Goal: Task Accomplishment & Management: Manage account settings

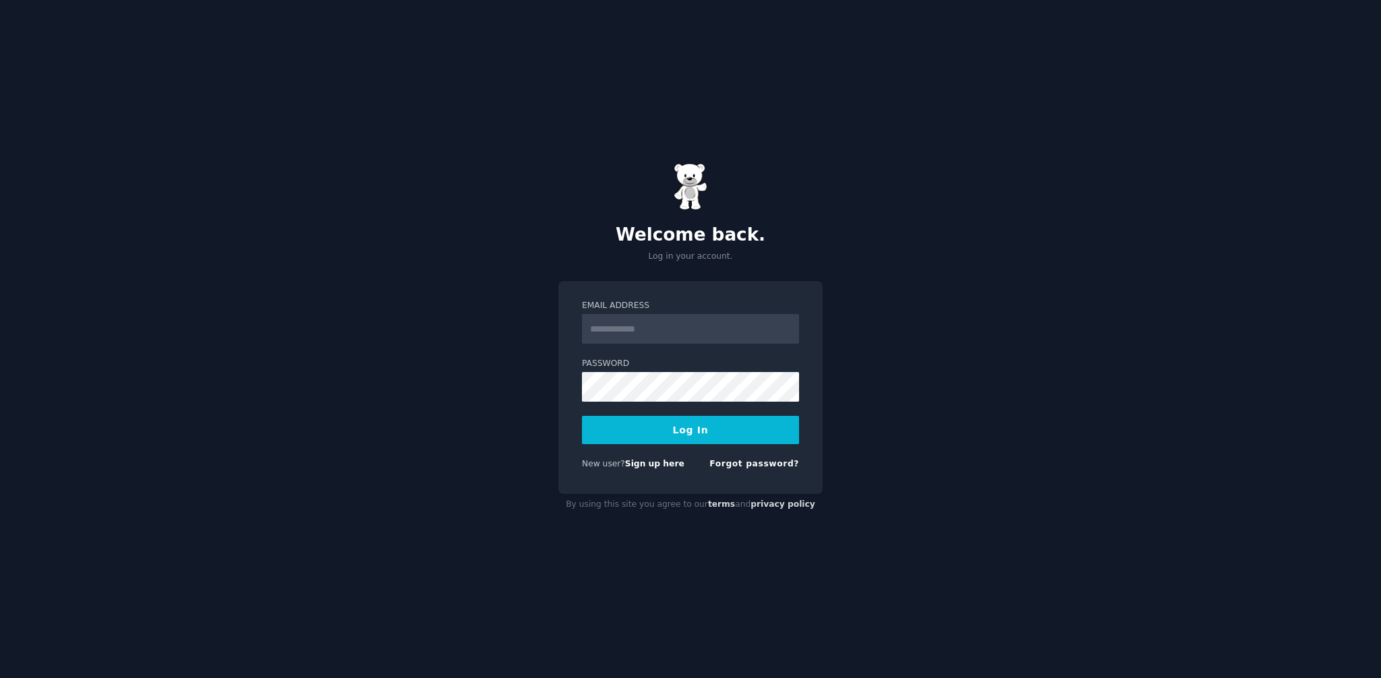
type input "**********"
click at [670, 444] on button "Log In" at bounding box center [690, 430] width 217 height 28
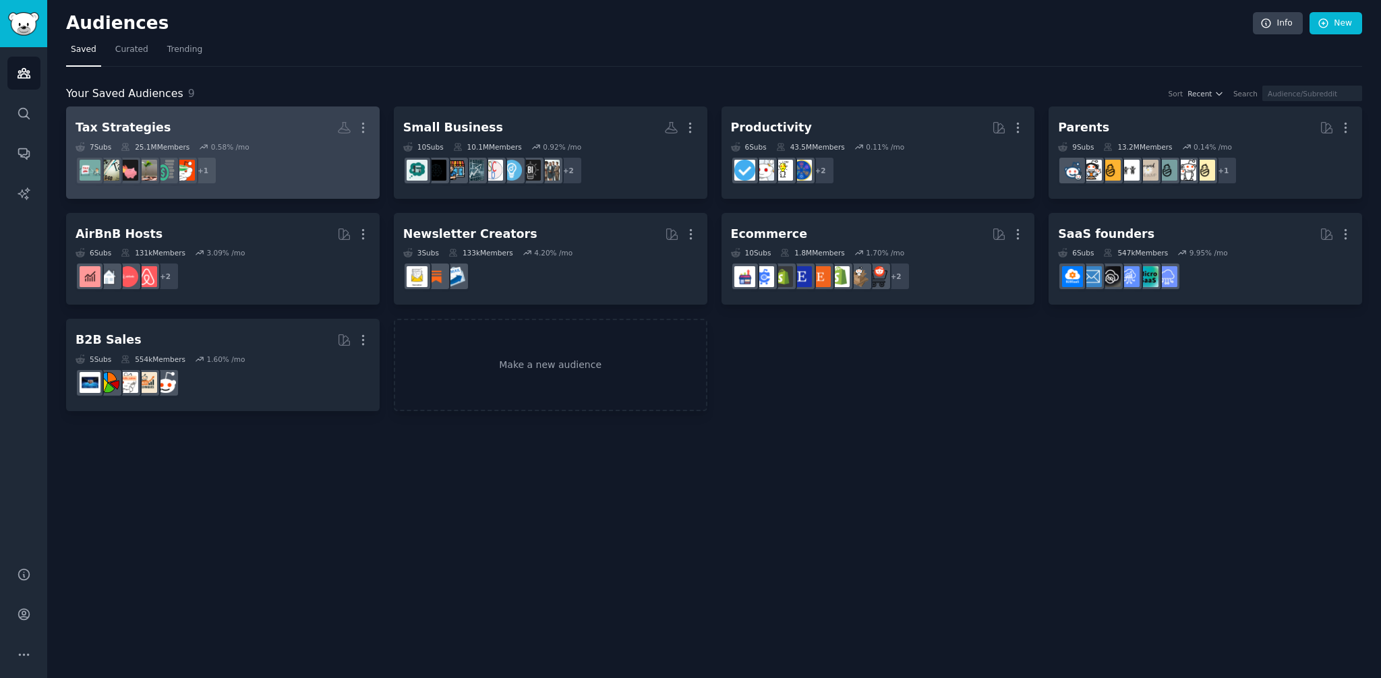
click at [198, 123] on h2 "Tax Strategies More" at bounding box center [223, 128] width 295 height 24
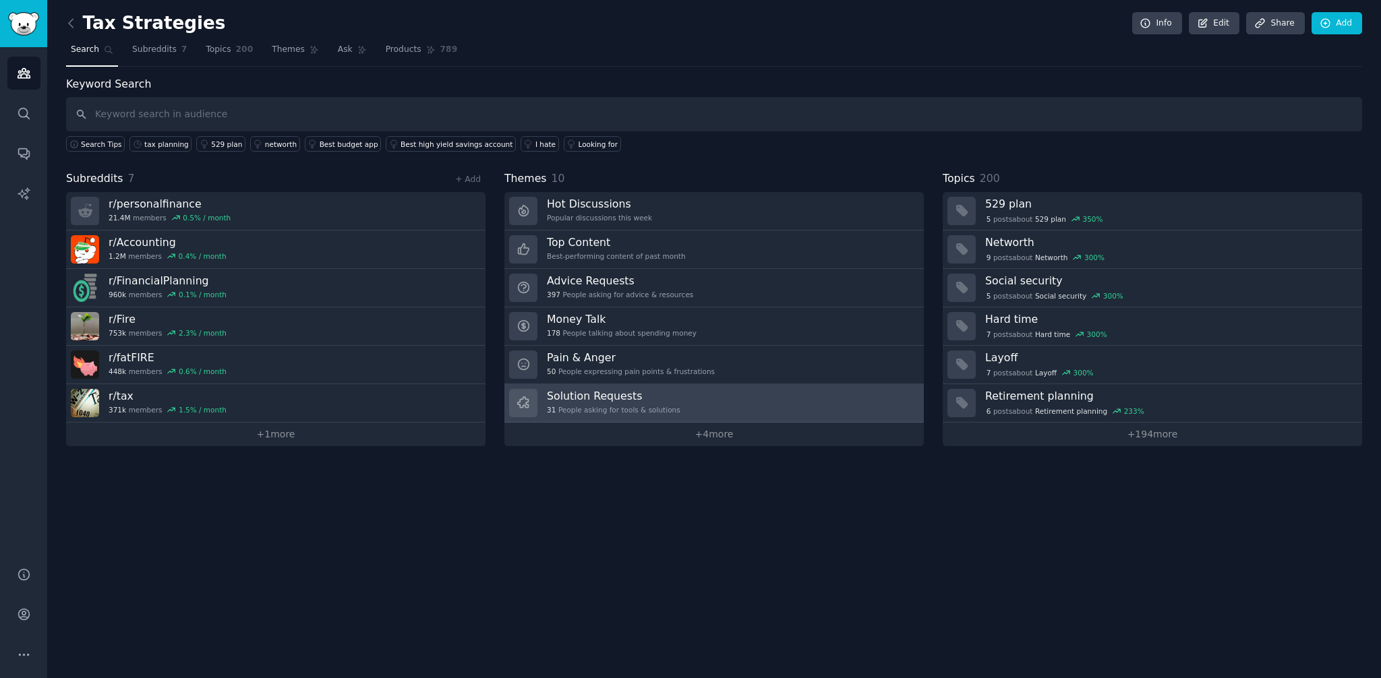
click at [722, 408] on link "Solution Requests 31 People asking for tools & solutions" at bounding box center [713, 403] width 419 height 38
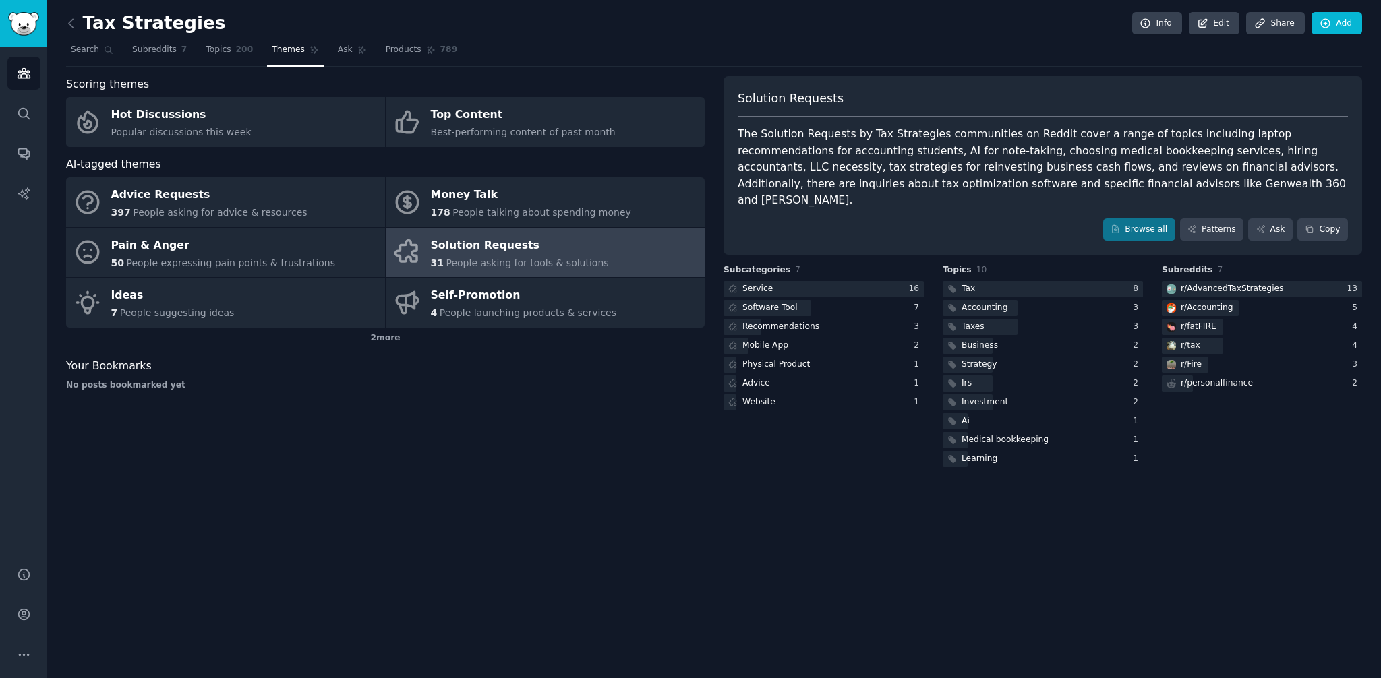
click at [1092, 150] on div "The Solution Requests by Tax Strategies communities on Reddit cover a range of …" at bounding box center [1043, 167] width 610 height 83
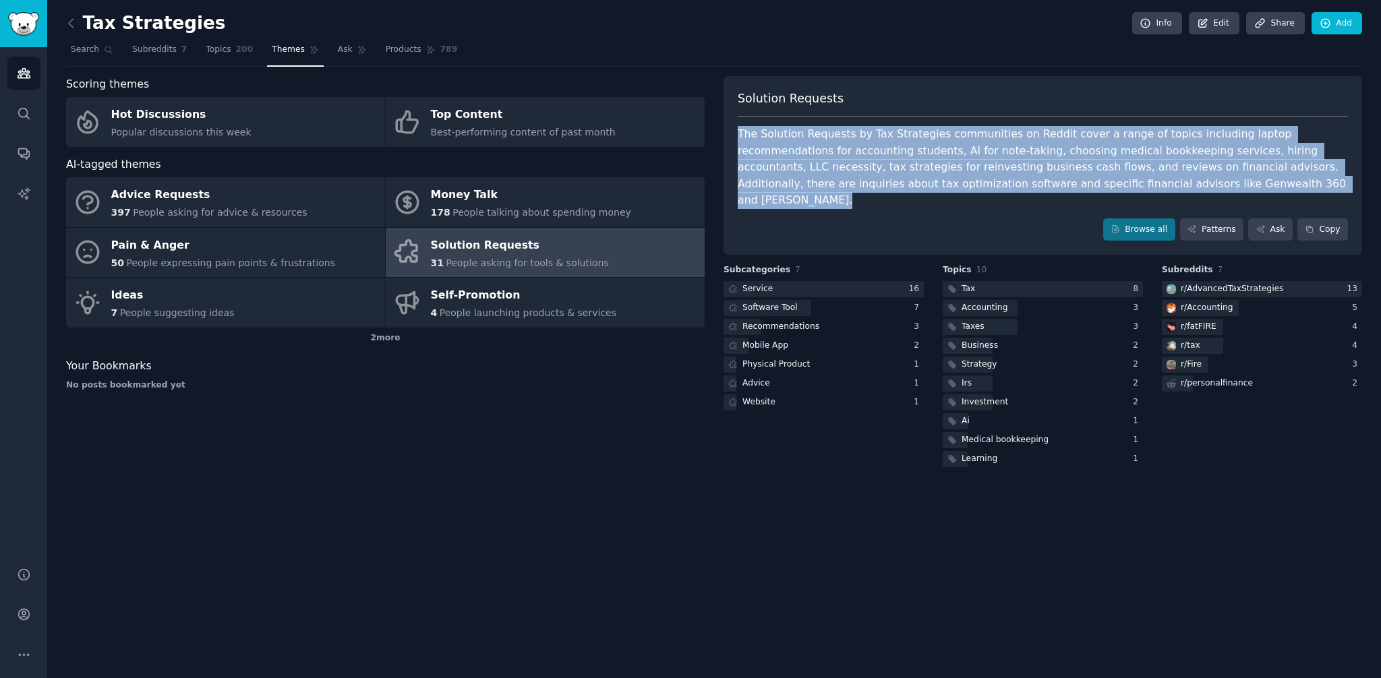
click at [1092, 150] on div "The Solution Requests by Tax Strategies communities on Reddit cover a range of …" at bounding box center [1043, 167] width 610 height 83
click at [816, 154] on div "The Solution Requests by Tax Strategies communities on Reddit cover a range of …" at bounding box center [1043, 167] width 610 height 83
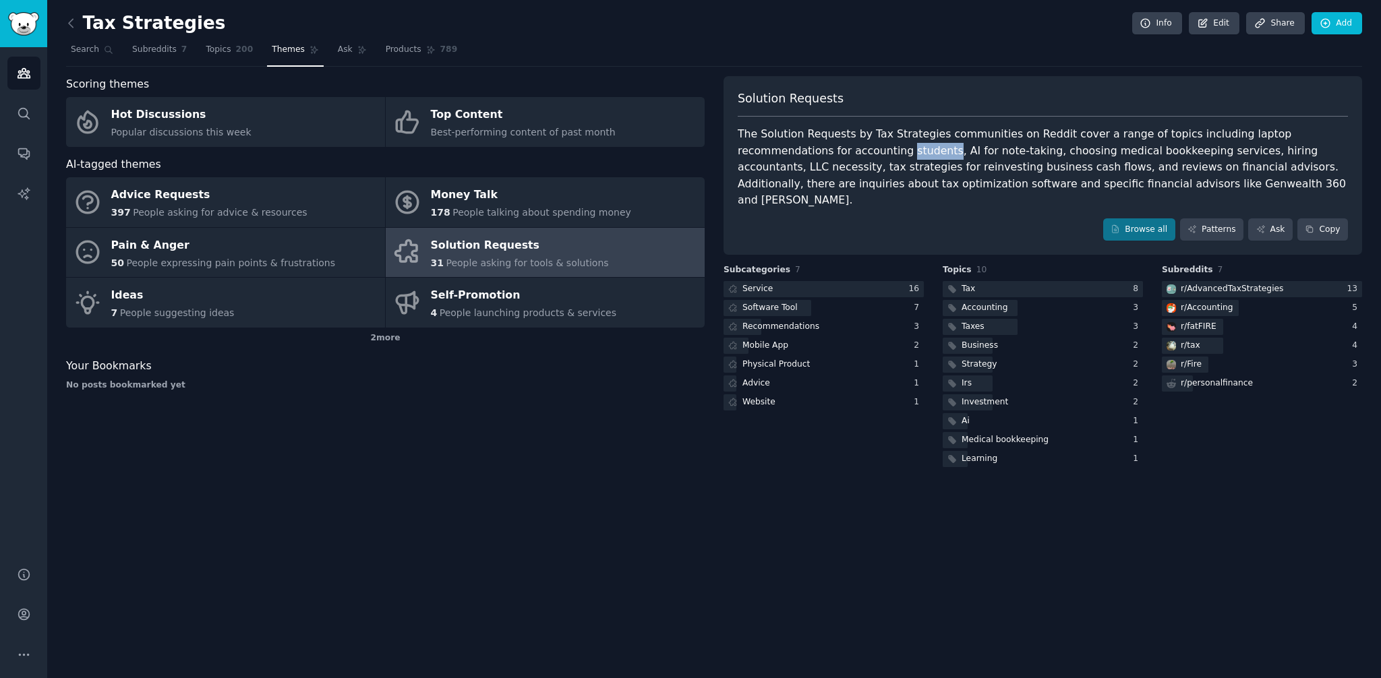
click at [816, 154] on div "The Solution Requests by Tax Strategies communities on Reddit cover a range of …" at bounding box center [1043, 167] width 610 height 83
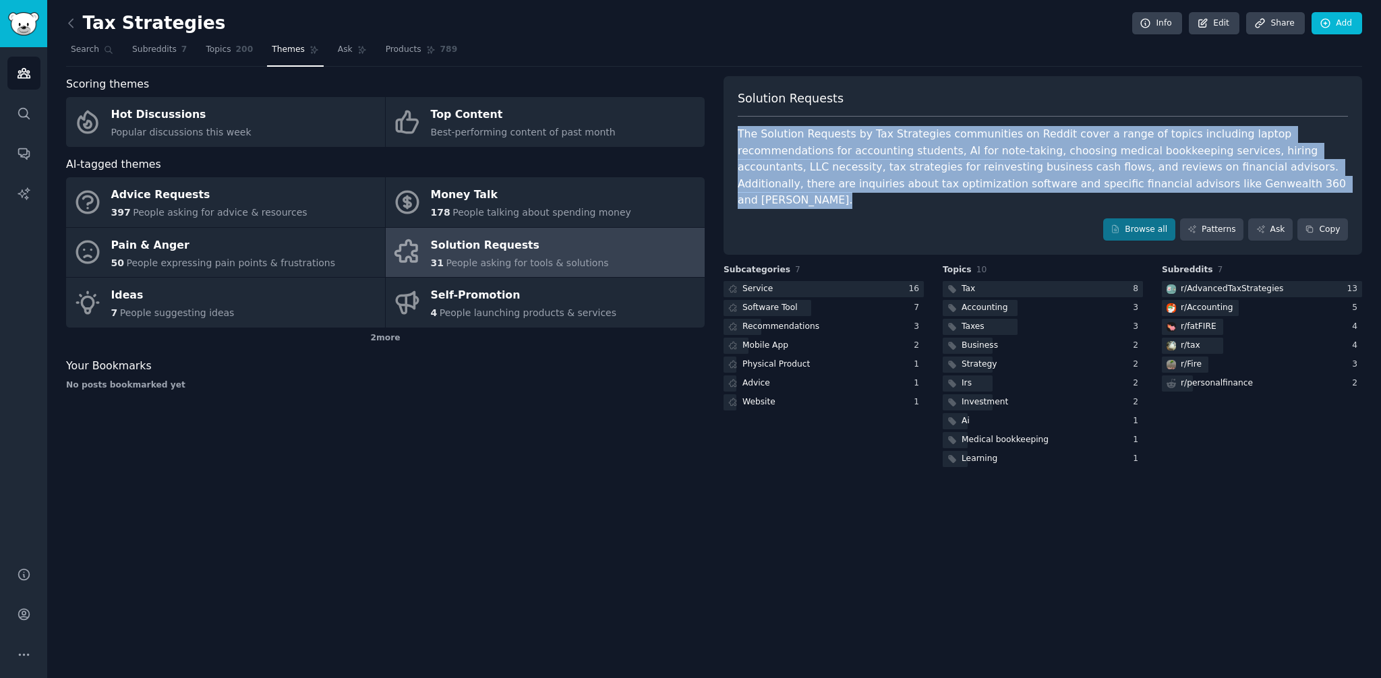
click at [816, 154] on div "The Solution Requests by Tax Strategies communities on Reddit cover a range of …" at bounding box center [1043, 167] width 610 height 83
click at [821, 179] on div "The Solution Requests by Tax Strategies communities on Reddit cover a range of …" at bounding box center [1043, 167] width 610 height 83
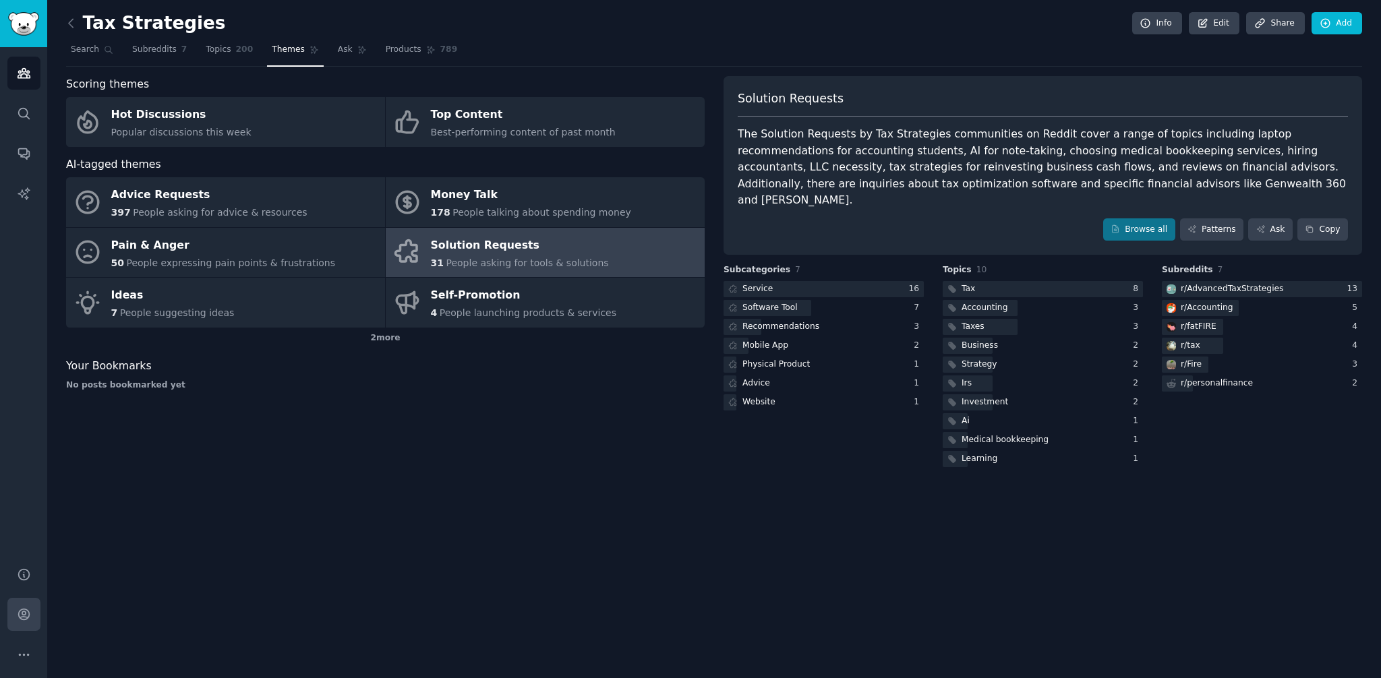
click at [38, 613] on link "Account" at bounding box center [23, 614] width 33 height 33
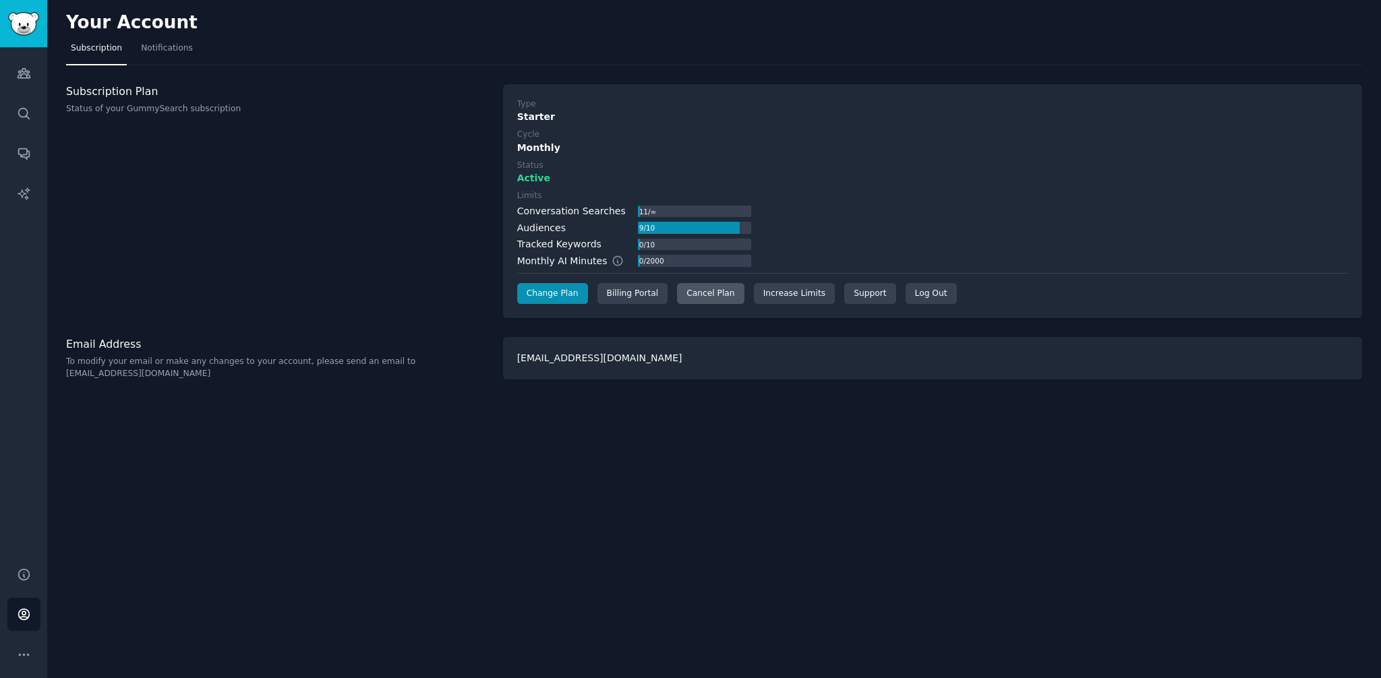
click at [695, 291] on div "Cancel Plan" at bounding box center [710, 294] width 67 height 22
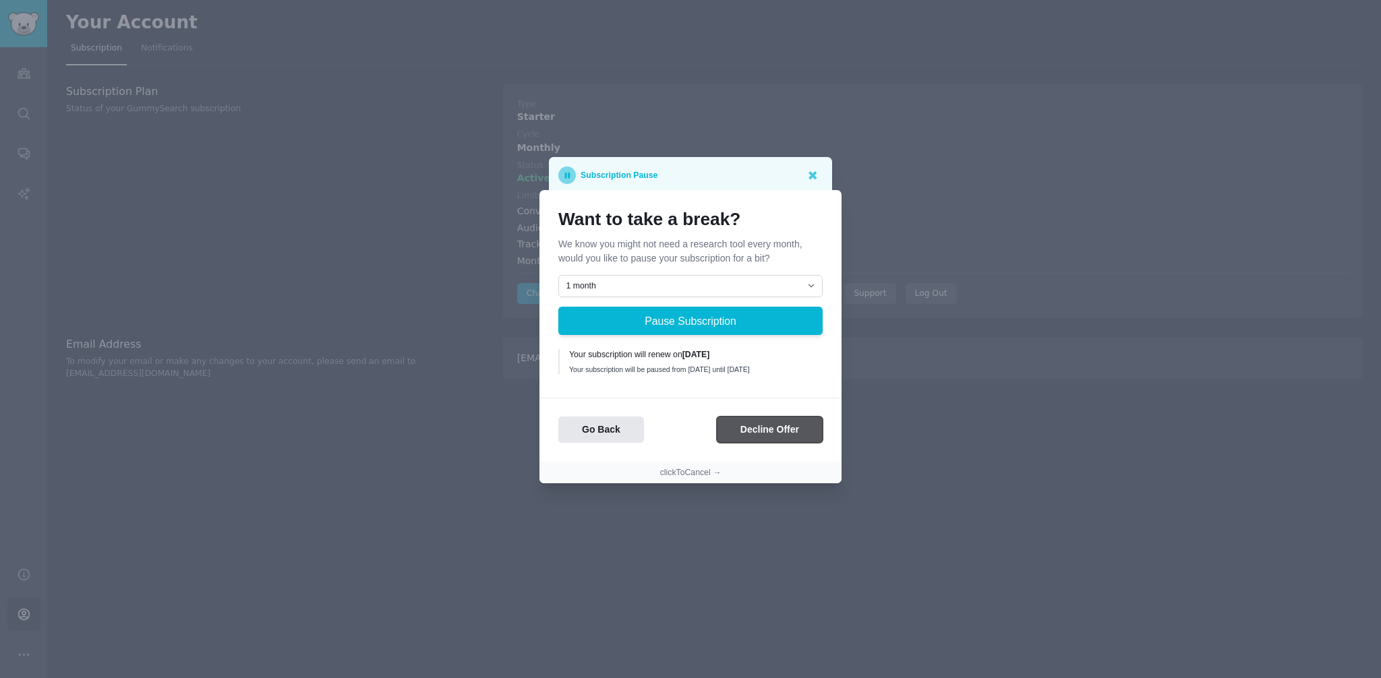
click at [768, 433] on button "Decline Offer" at bounding box center [770, 430] width 106 height 26
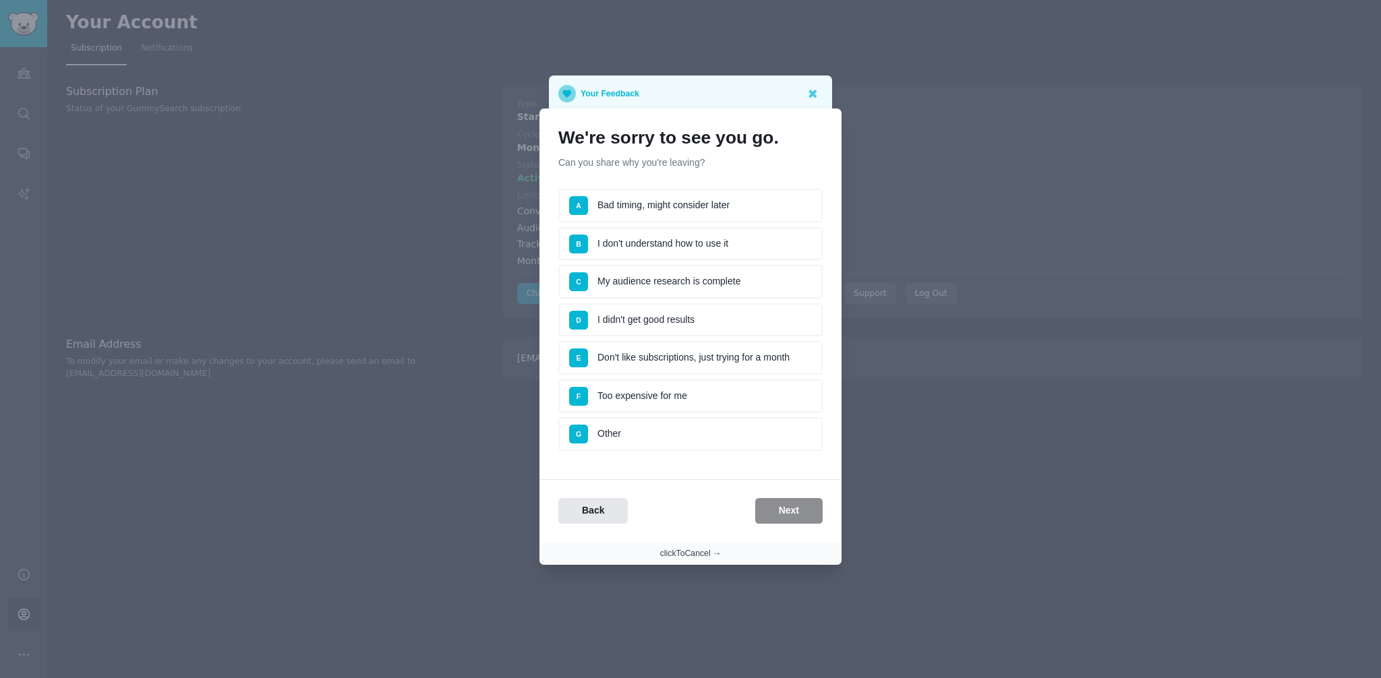
click at [684, 559] on button "clickToCancel →" at bounding box center [690, 554] width 61 height 12
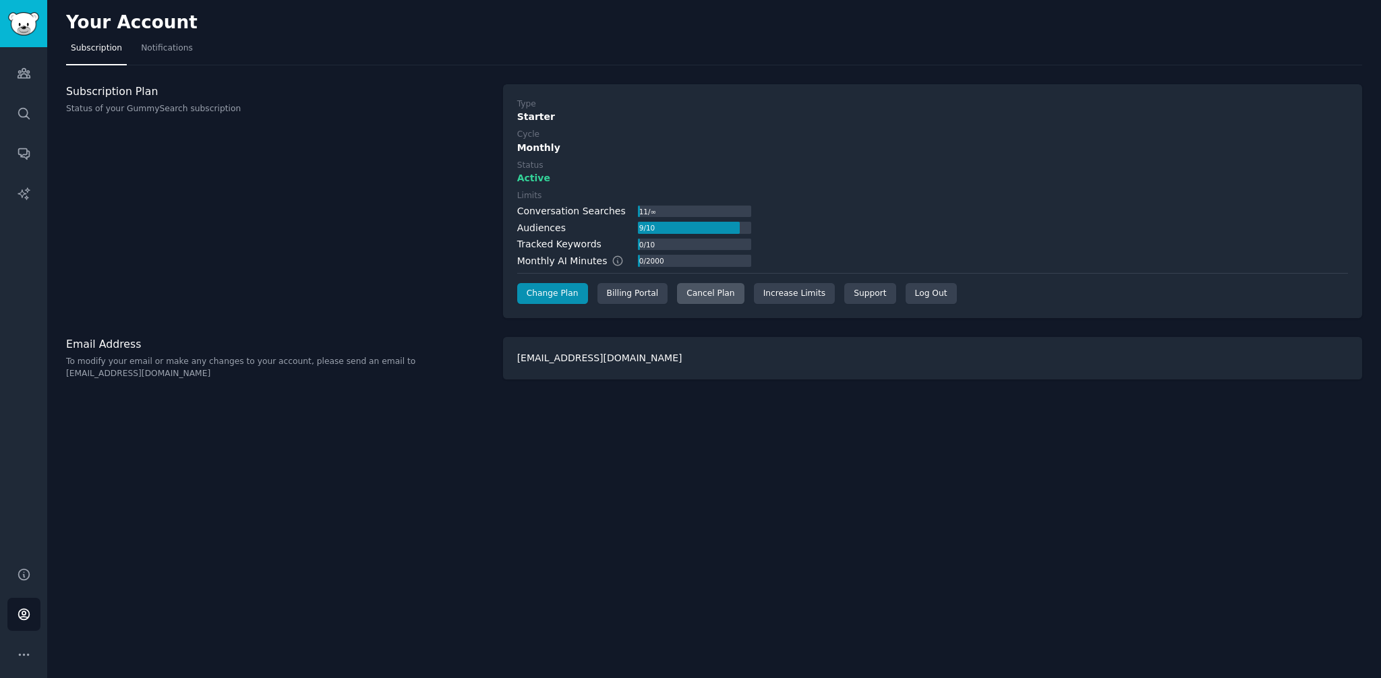
click at [719, 295] on div "Cancel Plan" at bounding box center [710, 294] width 67 height 22
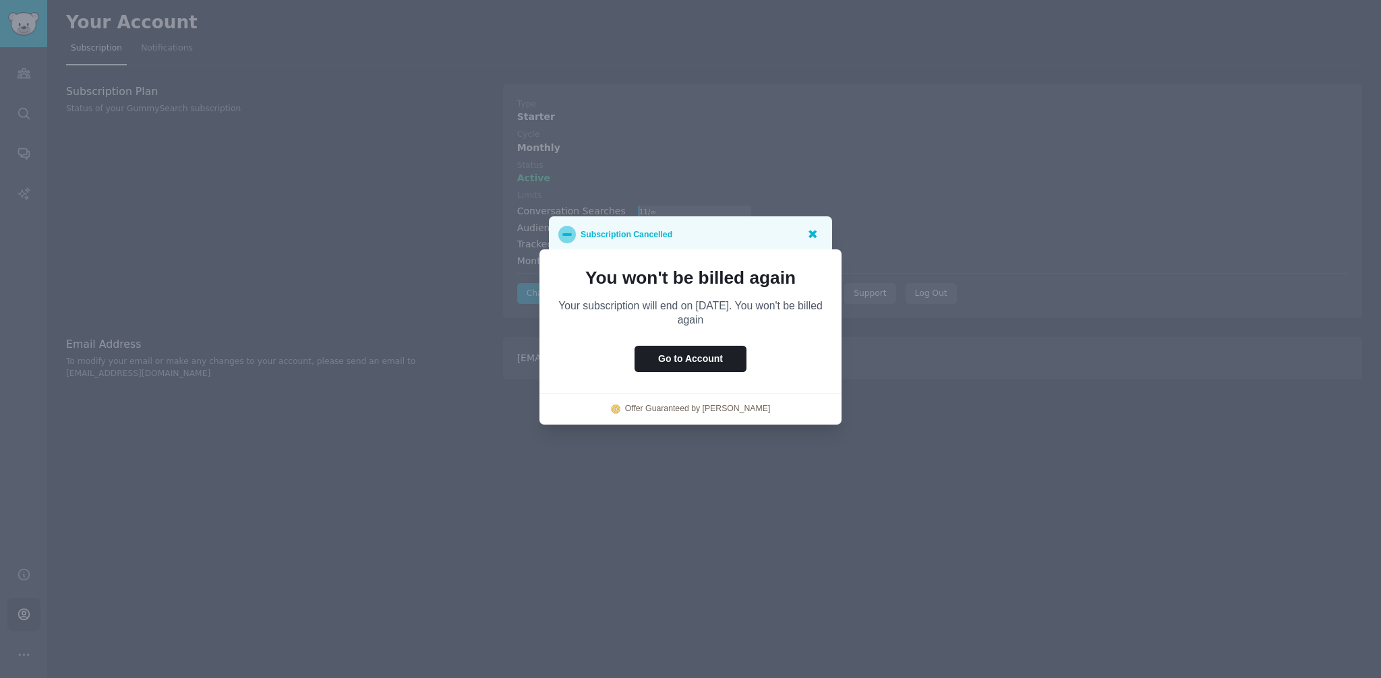
click at [816, 239] on icon at bounding box center [812, 234] width 14 height 14
